Goal: Information Seeking & Learning: Find contact information

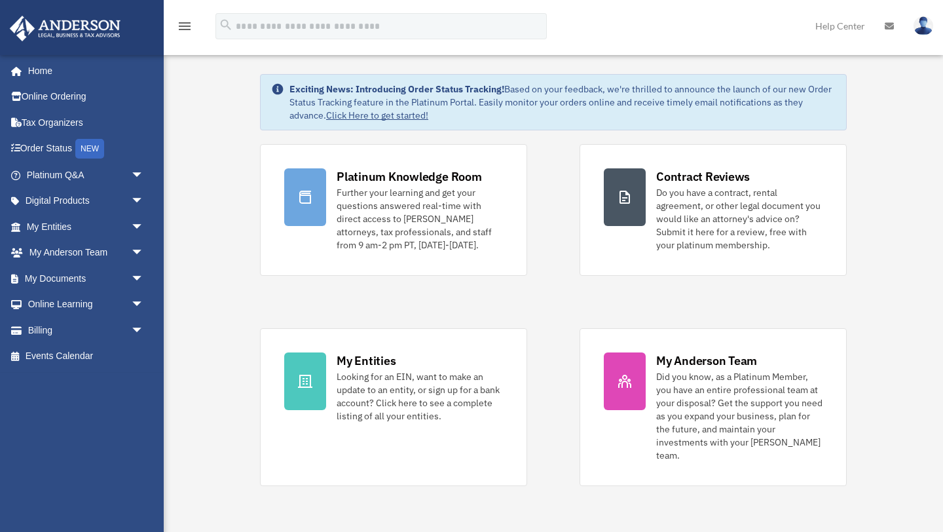
scroll to position [36, 0]
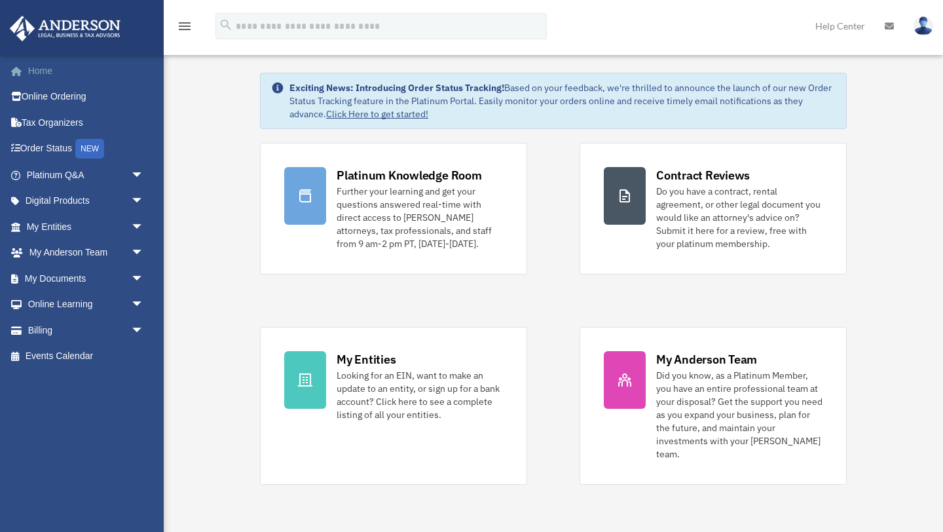
click at [39, 70] on link "Home" at bounding box center [86, 71] width 155 height 26
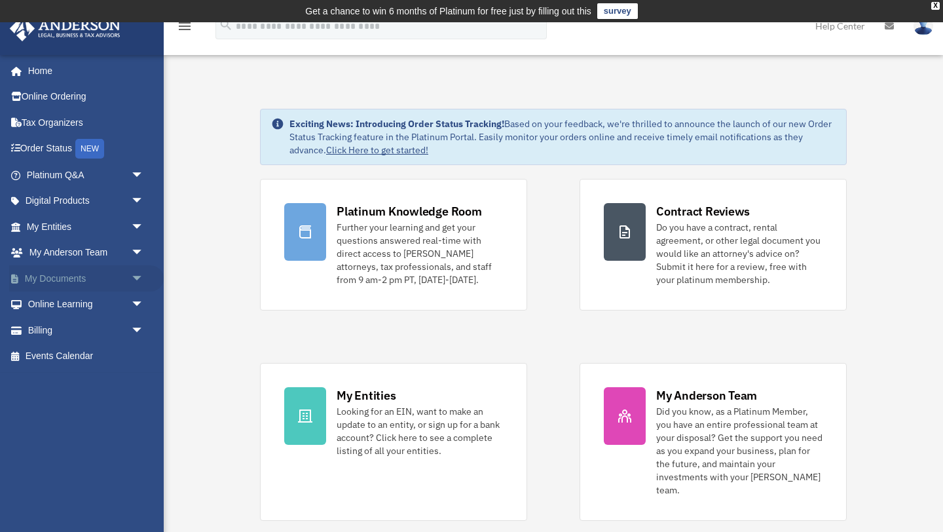
click at [82, 276] on link "My Documents arrow_drop_down" at bounding box center [86, 278] width 155 height 26
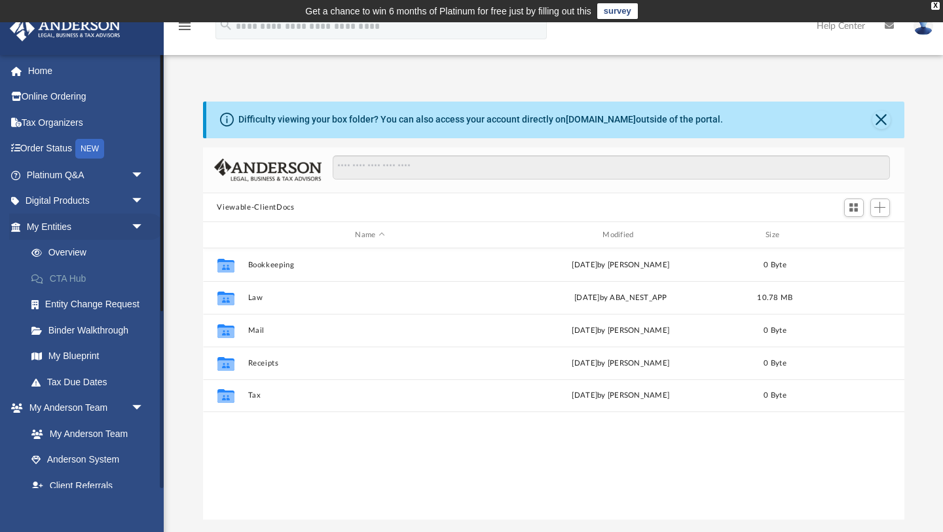
scroll to position [297, 701]
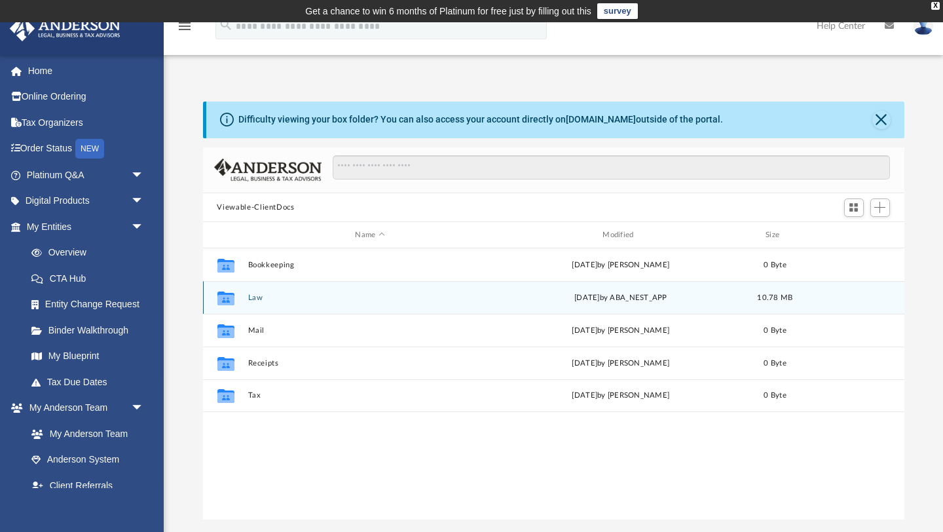
click at [228, 297] on icon "grid" at bounding box center [225, 298] width 17 height 14
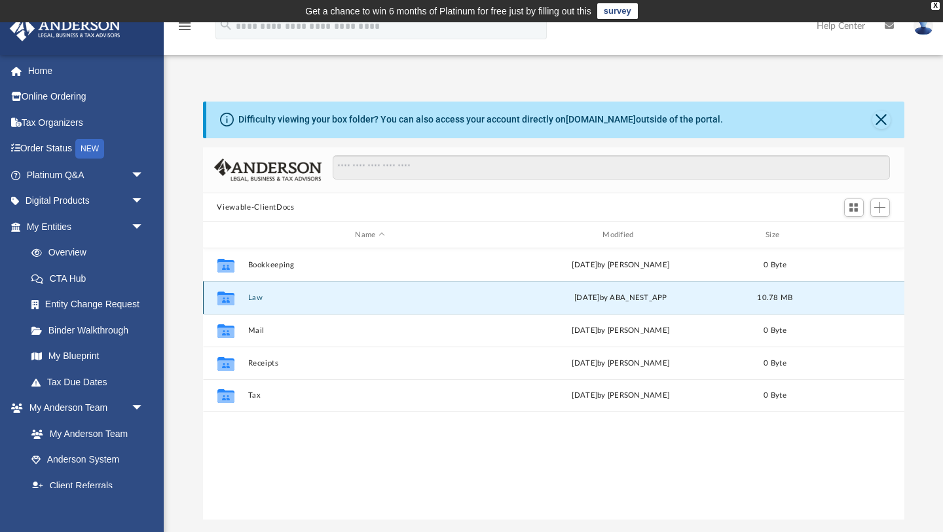
click at [259, 295] on button "Law" at bounding box center [369, 297] width 245 height 9
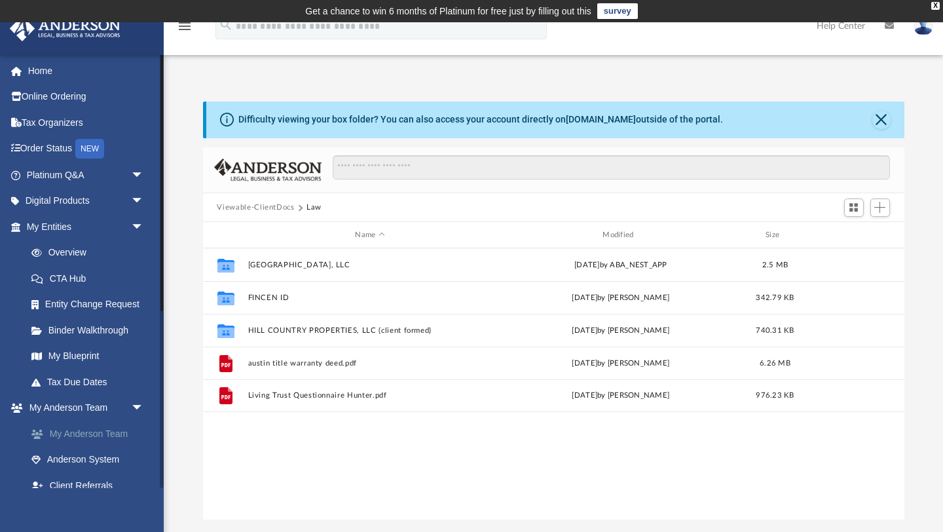
click at [110, 428] on link "My Anderson Team" at bounding box center [90, 433] width 145 height 26
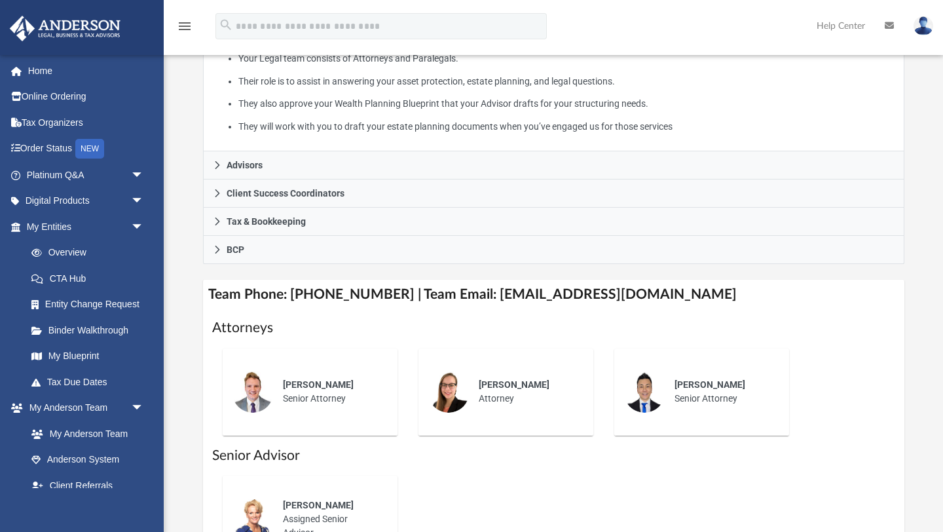
scroll to position [312, 0]
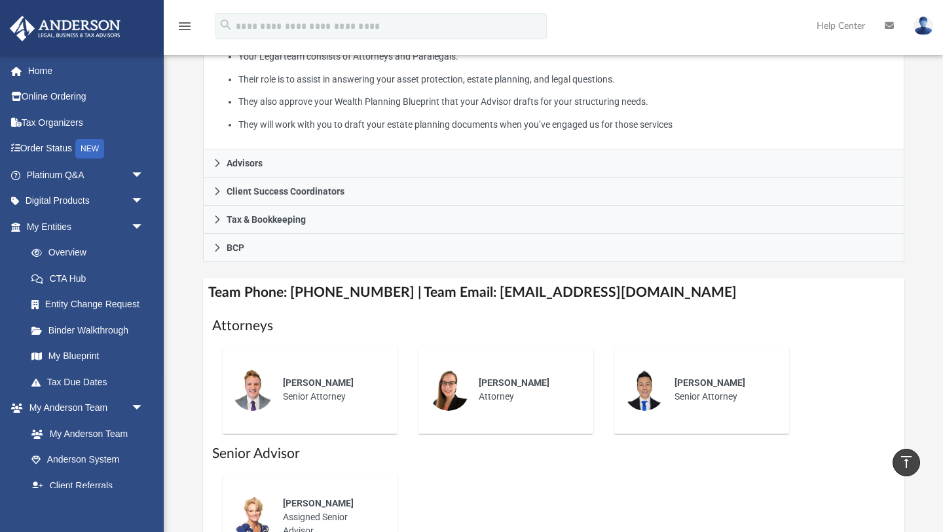
click at [308, 388] on span "Jeff Cottle" at bounding box center [318, 382] width 71 height 10
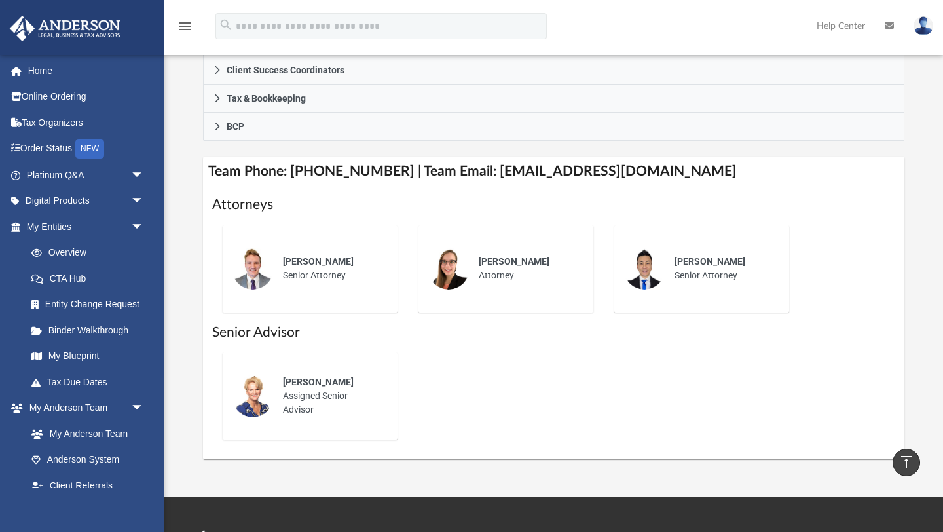
scroll to position [435, 0]
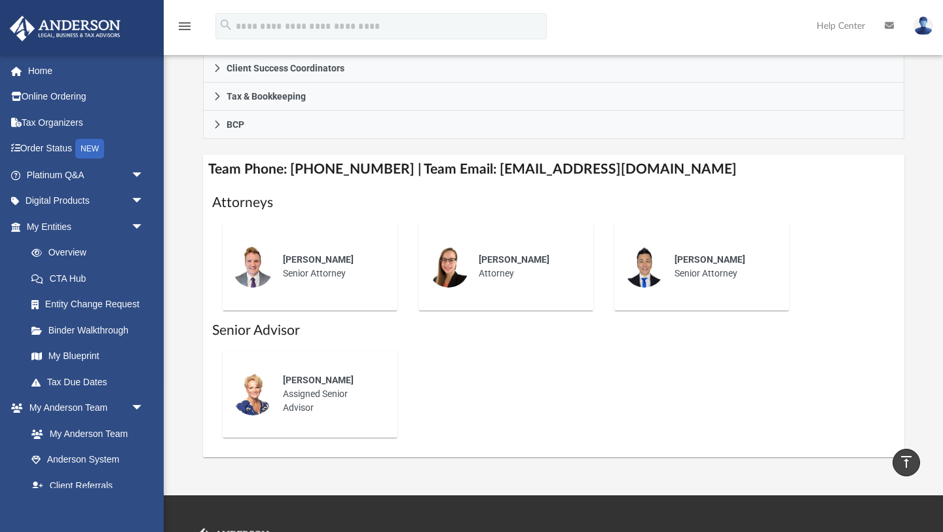
click at [323, 283] on div "Jeff Cottle Senior Attorney" at bounding box center [331, 267] width 115 height 46
drag, startPoint x: 682, startPoint y: 189, endPoint x: 471, endPoint y: 191, distance: 210.8
click at [471, 184] on h4 "Team Phone: (725) 208-3130 | Team Email: myteam@andersonadvisors.com" at bounding box center [553, 169] width 701 height 29
copy h4 "myteam@andersonadvisors.com"
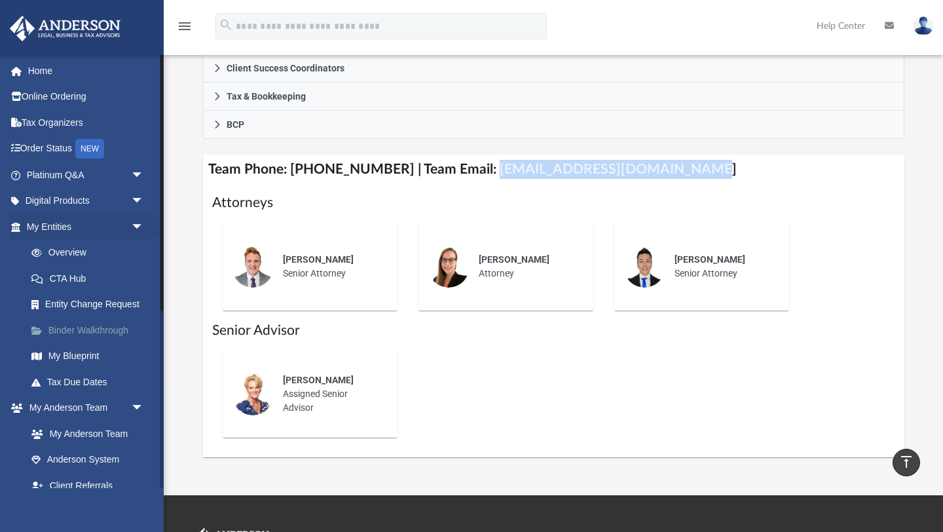
click at [103, 331] on link "Binder Walkthrough" at bounding box center [90, 330] width 145 height 26
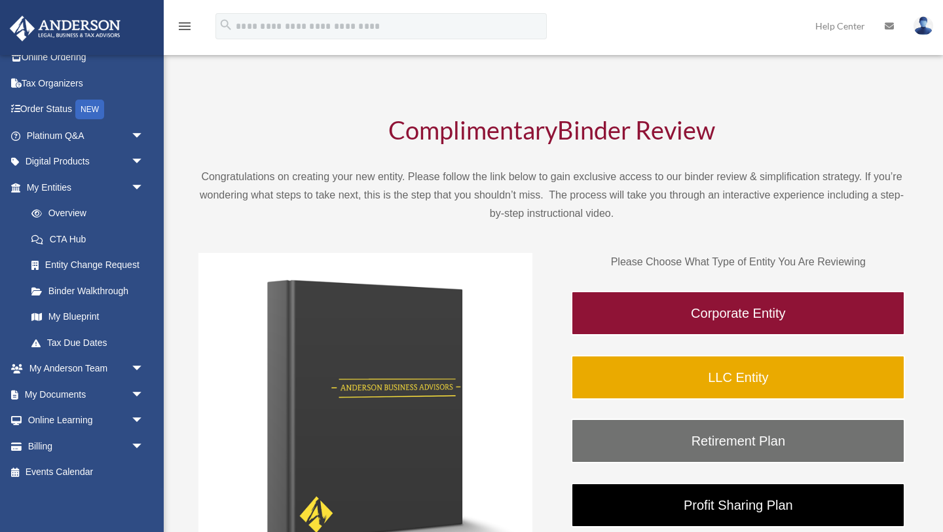
scroll to position [29, 0]
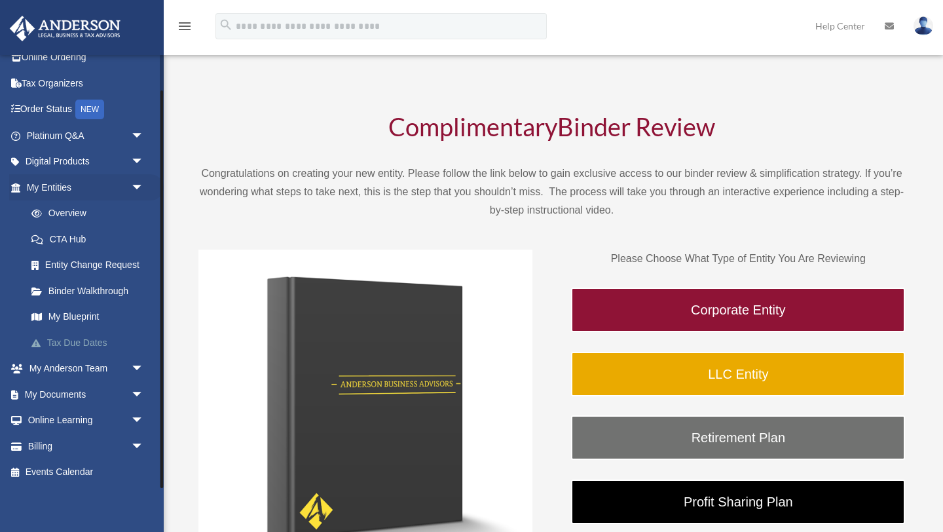
click at [67, 342] on link "Tax Due Dates" at bounding box center [90, 342] width 145 height 26
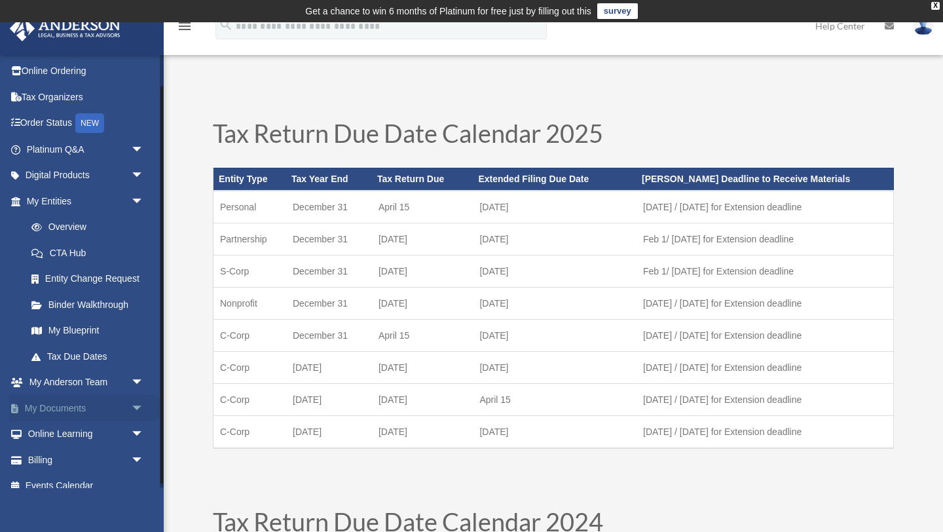
scroll to position [39, 0]
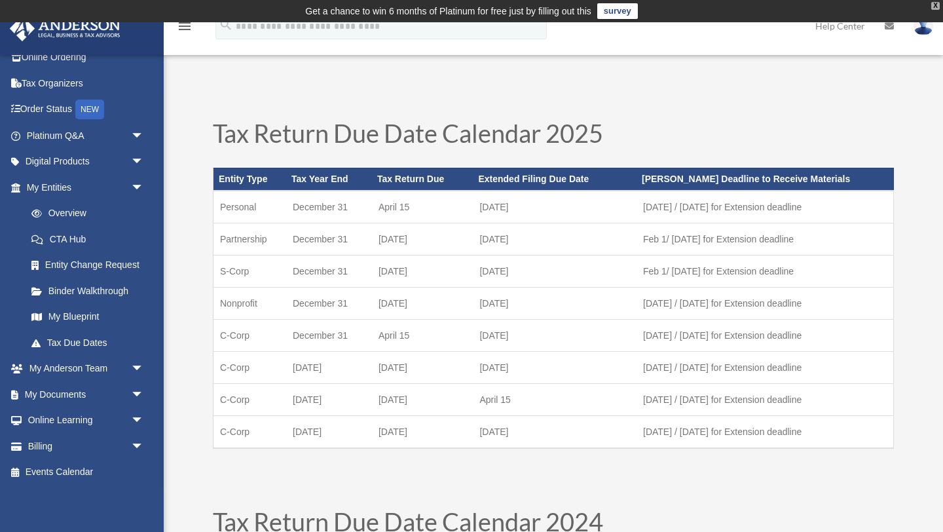
click at [936, 7] on div "X" at bounding box center [935, 6] width 9 height 8
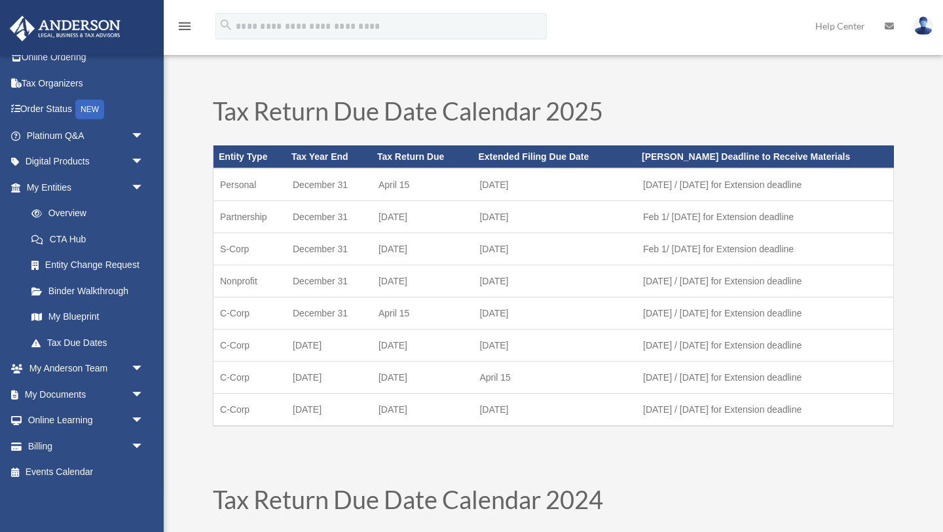
click at [925, 26] on img at bounding box center [923, 25] width 20 height 19
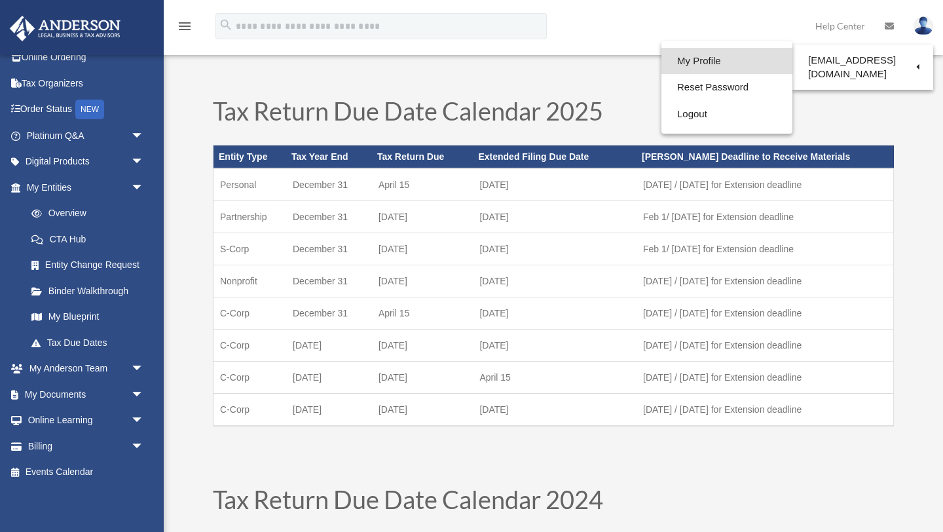
click at [719, 55] on link "My Profile" at bounding box center [726, 61] width 131 height 27
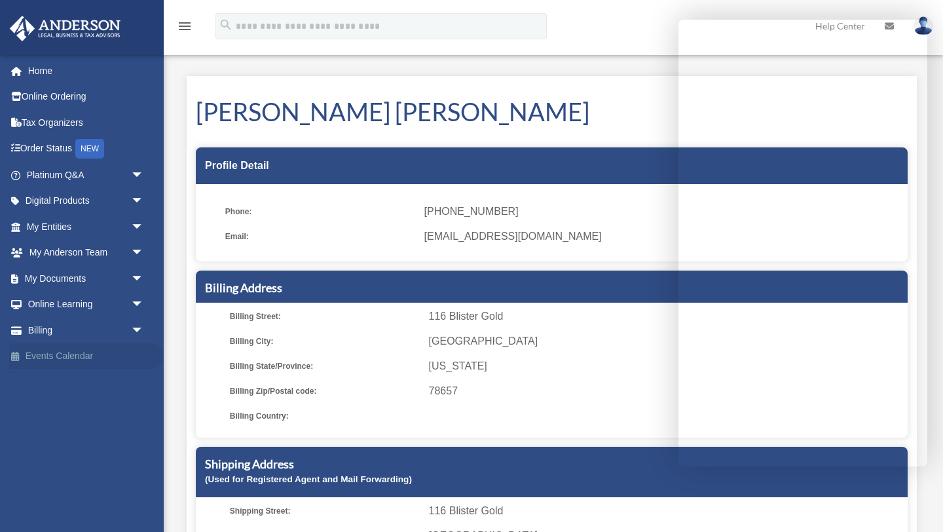
click at [68, 353] on link "Events Calendar" at bounding box center [86, 356] width 155 height 26
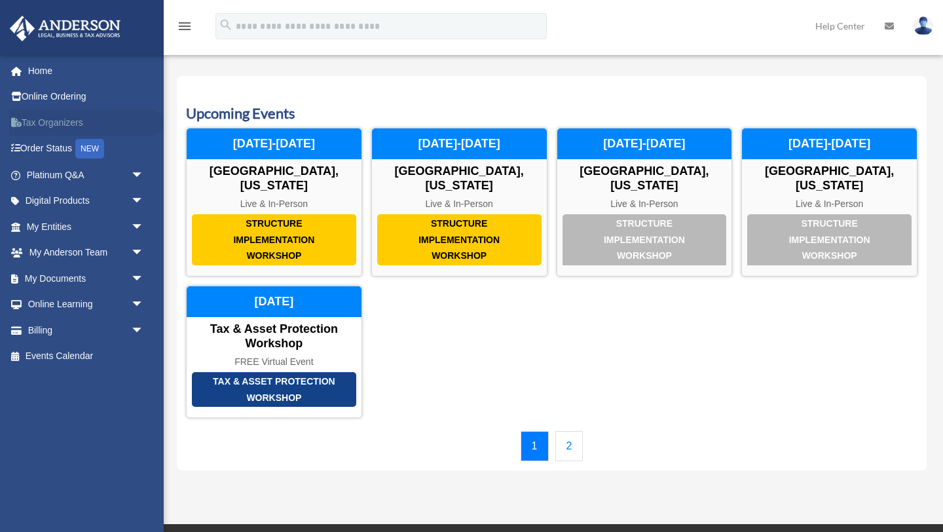
click at [62, 123] on link "Tax Organizers" at bounding box center [86, 122] width 155 height 26
